Goal: Information Seeking & Learning: Learn about a topic

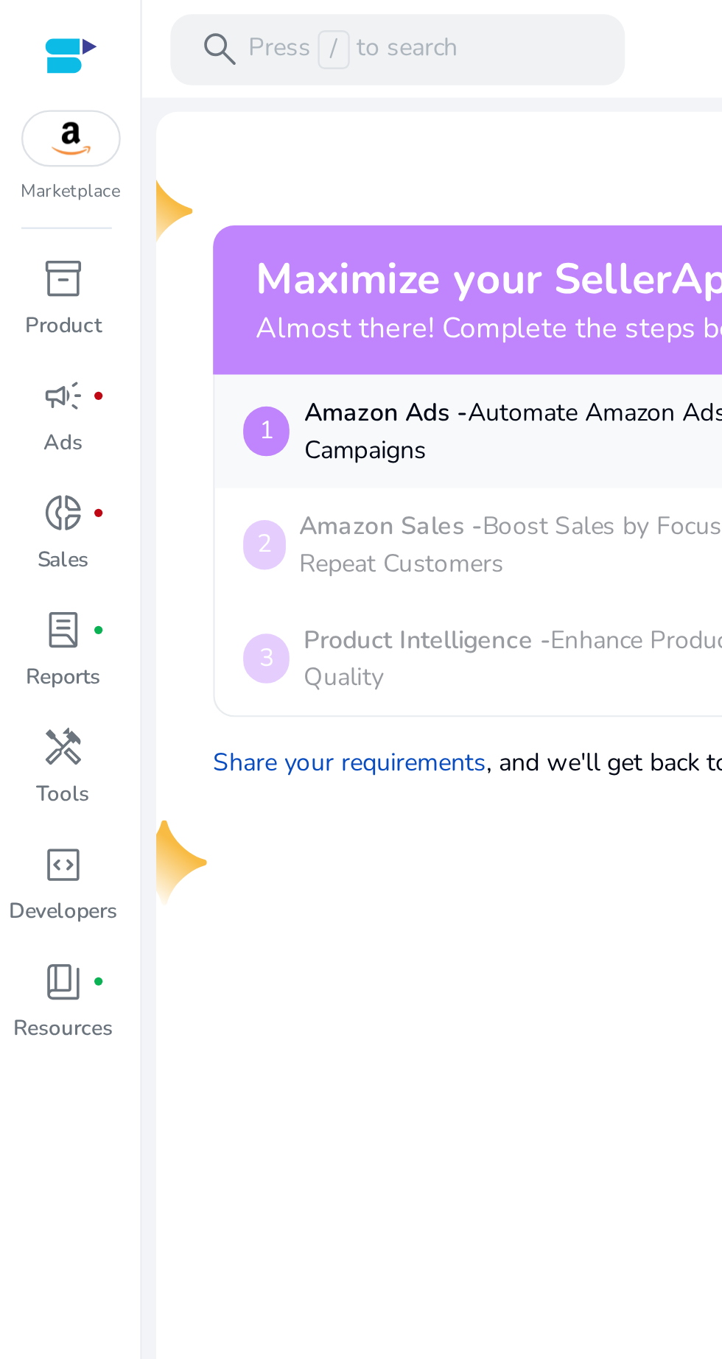
click at [15, 123] on div "inventory_2" at bounding box center [26, 116] width 41 height 24
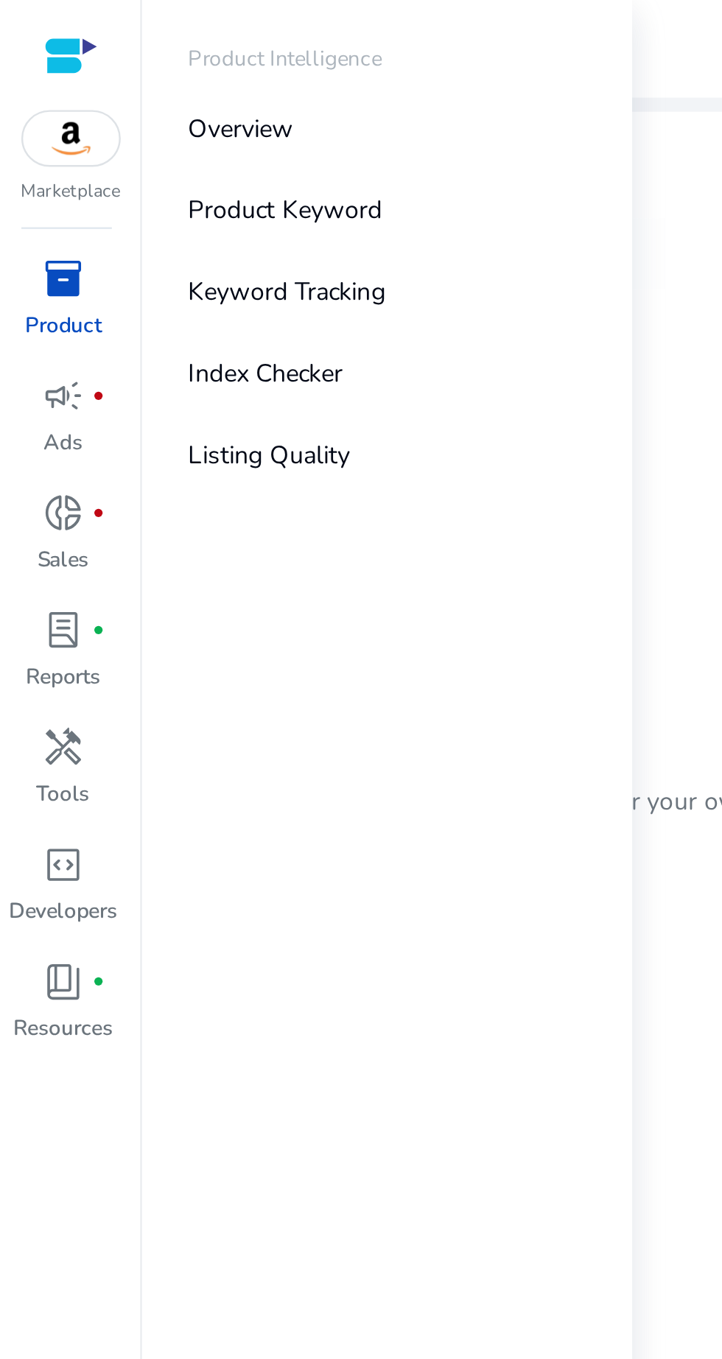
click at [95, 95] on link "Product Keyword" at bounding box center [160, 87] width 189 height 33
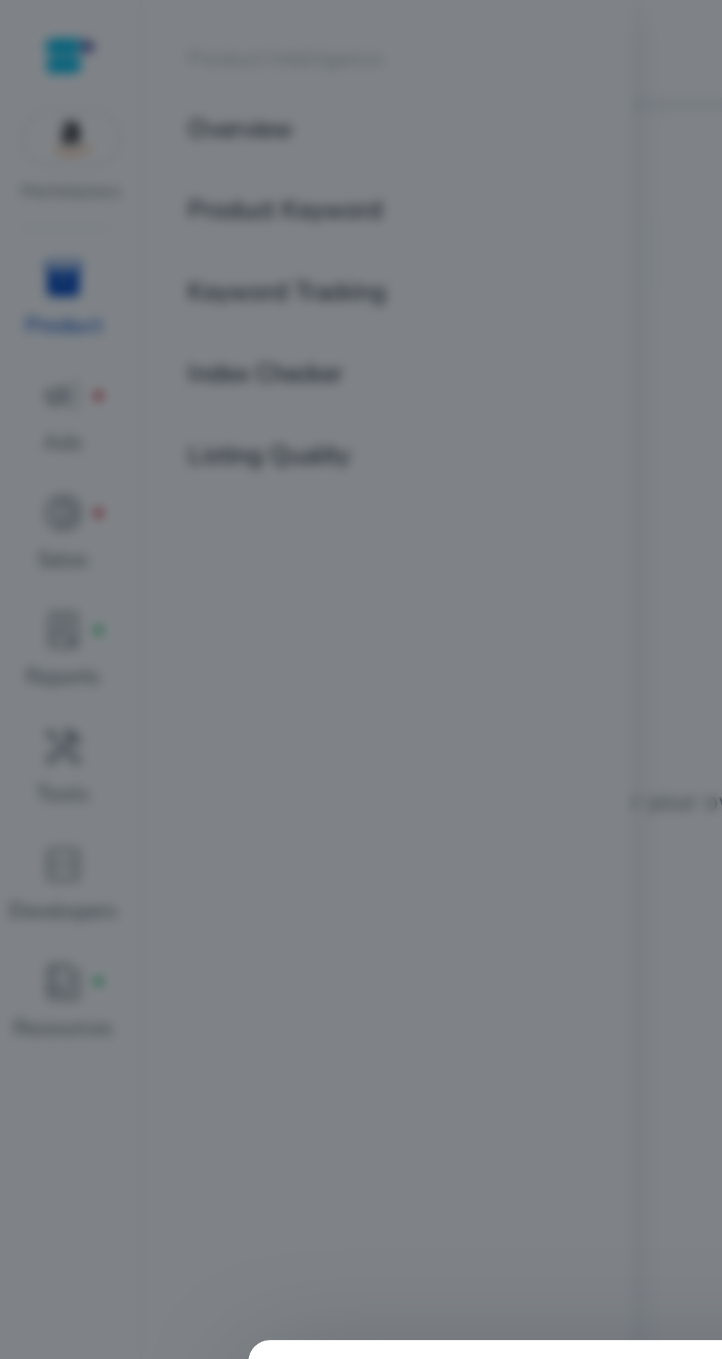
click at [217, 468] on div at bounding box center [361, 679] width 722 height 1359
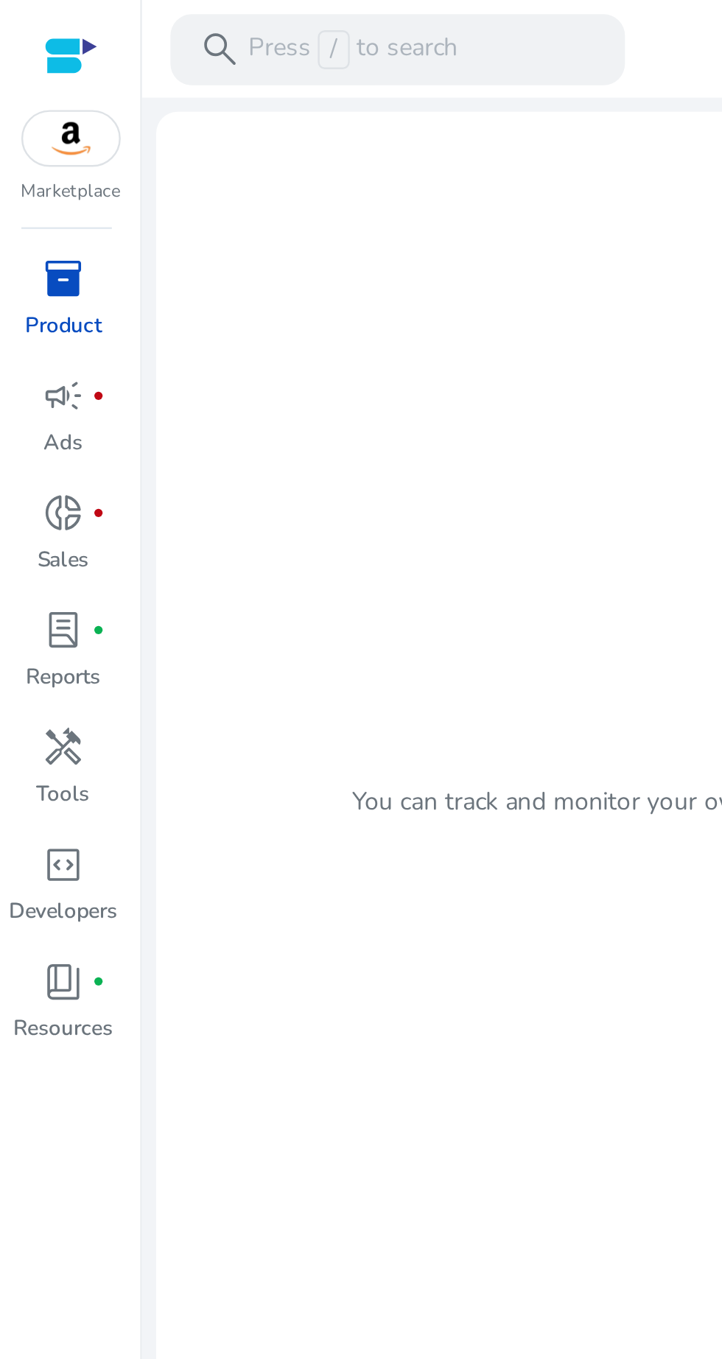
click at [19, 128] on p "Product" at bounding box center [26, 134] width 32 height 13
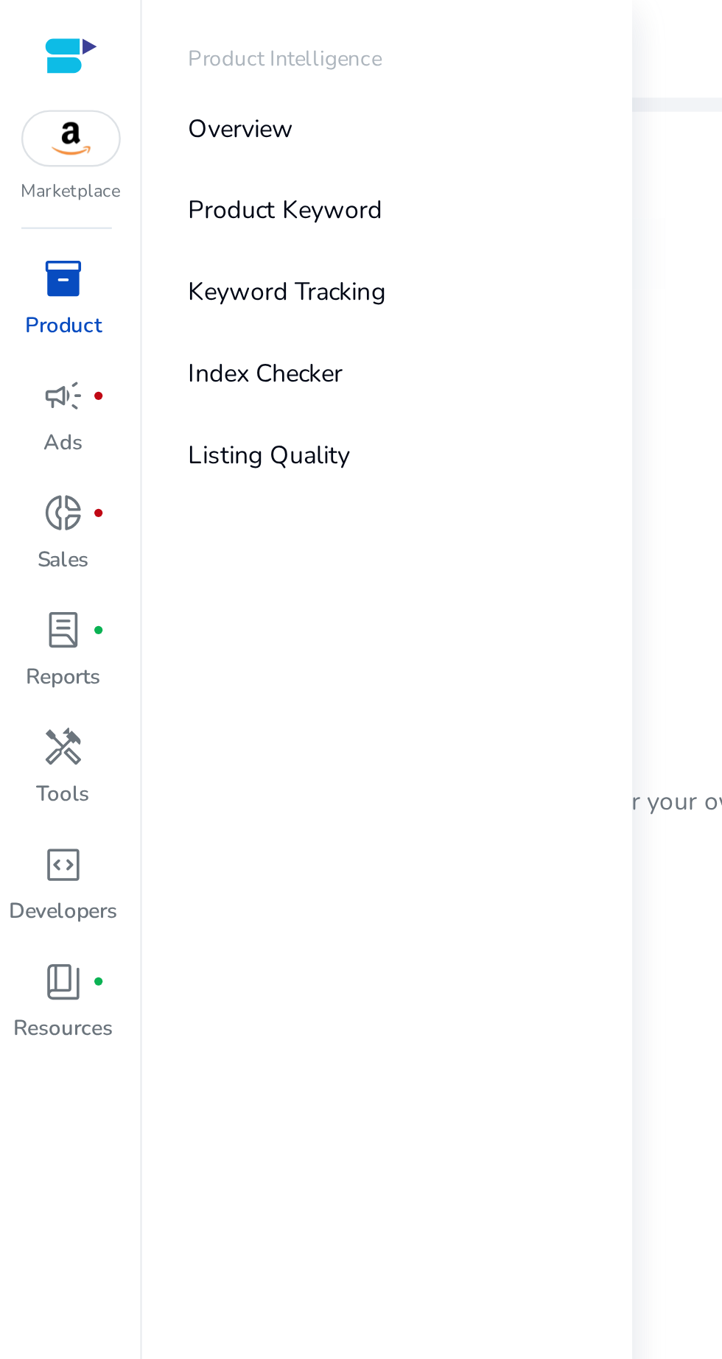
click at [99, 89] on p "Product Keyword" at bounding box center [118, 87] width 80 height 15
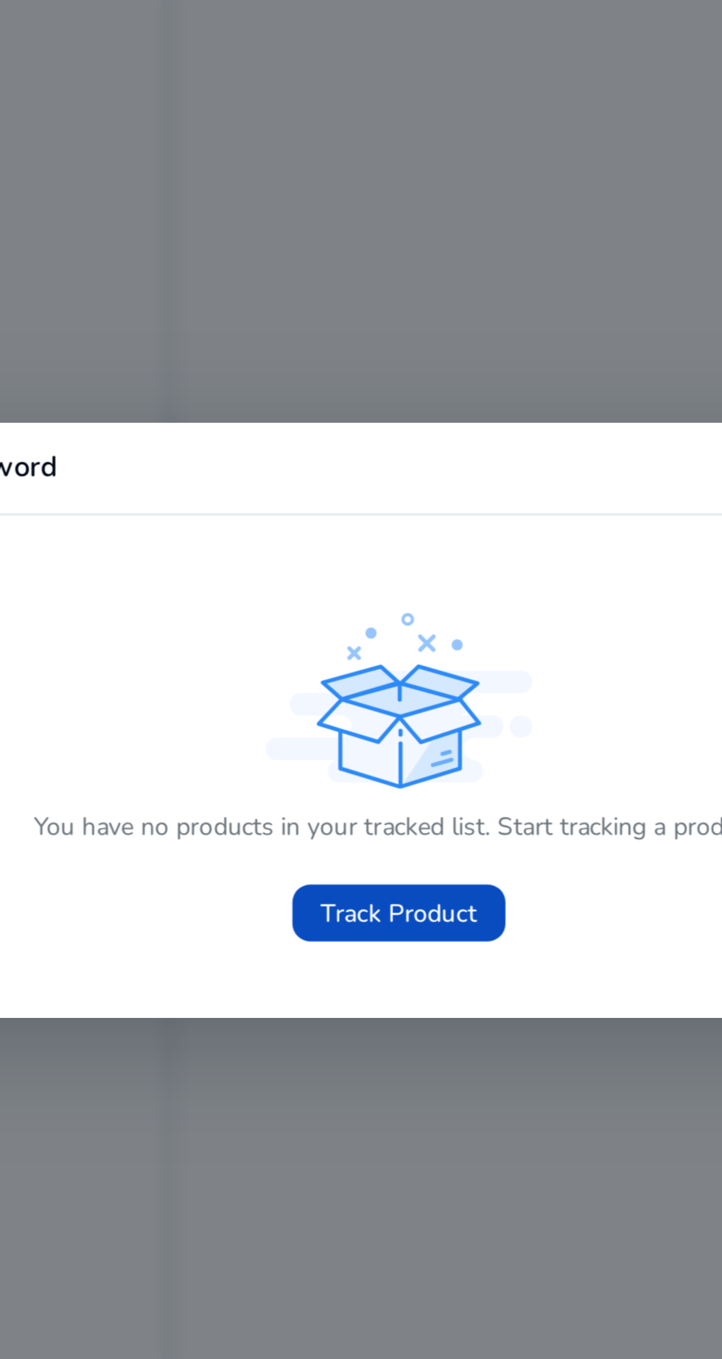
click at [393, 764] on span at bounding box center [361, 759] width 88 height 35
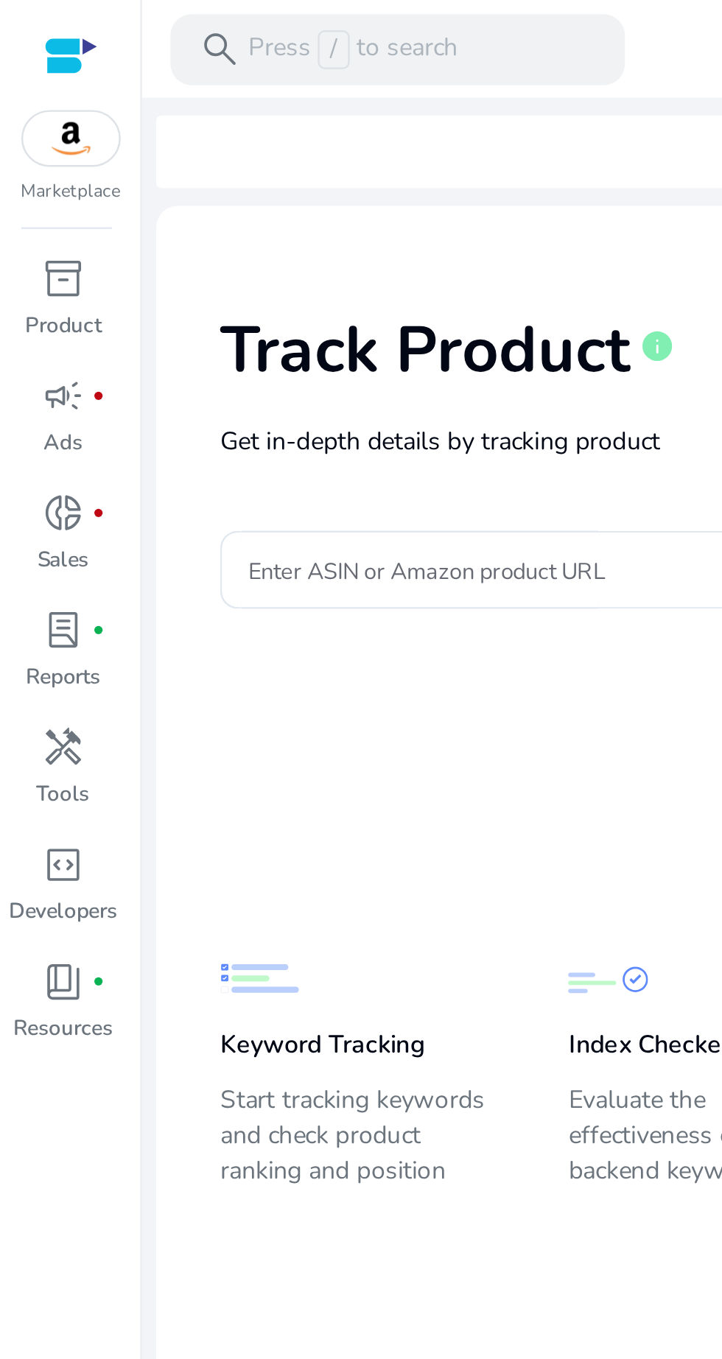
click at [25, 230] on p "Sales" at bounding box center [25, 231] width 21 height 13
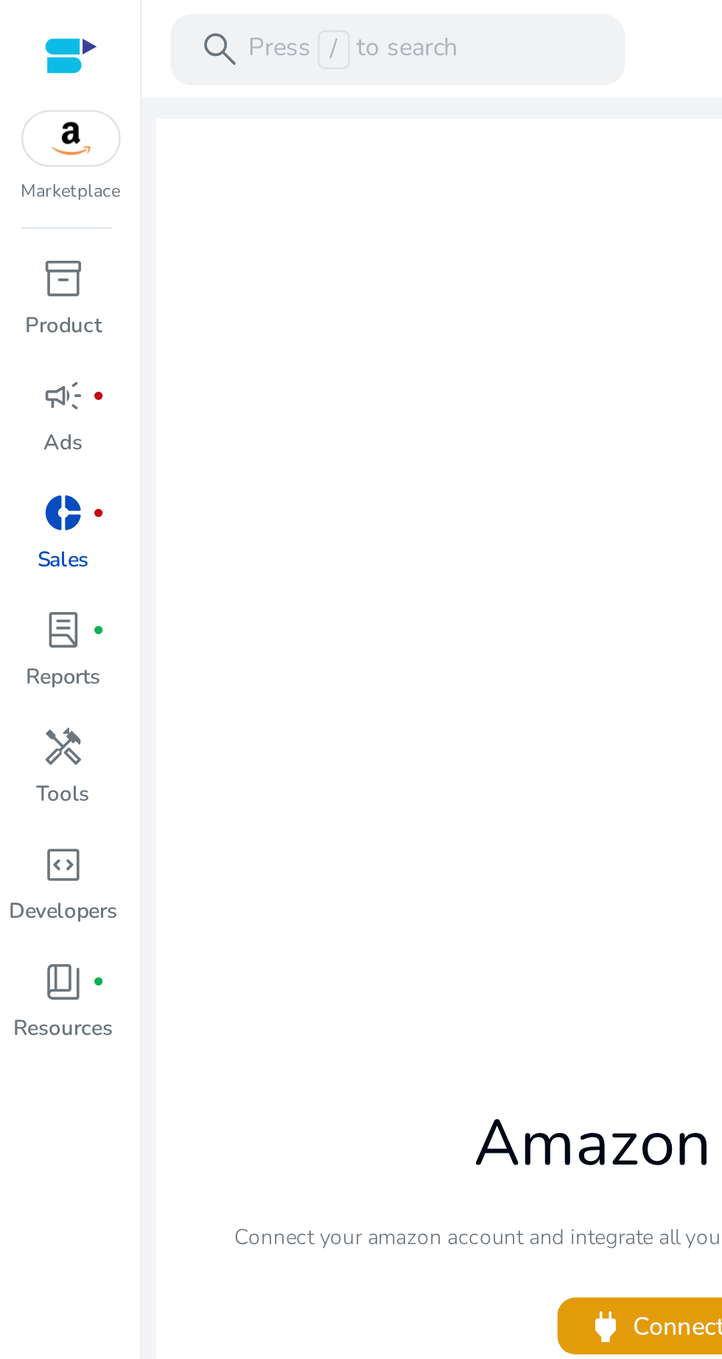
click at [21, 124] on span "inventory_2" at bounding box center [27, 116] width 18 height 18
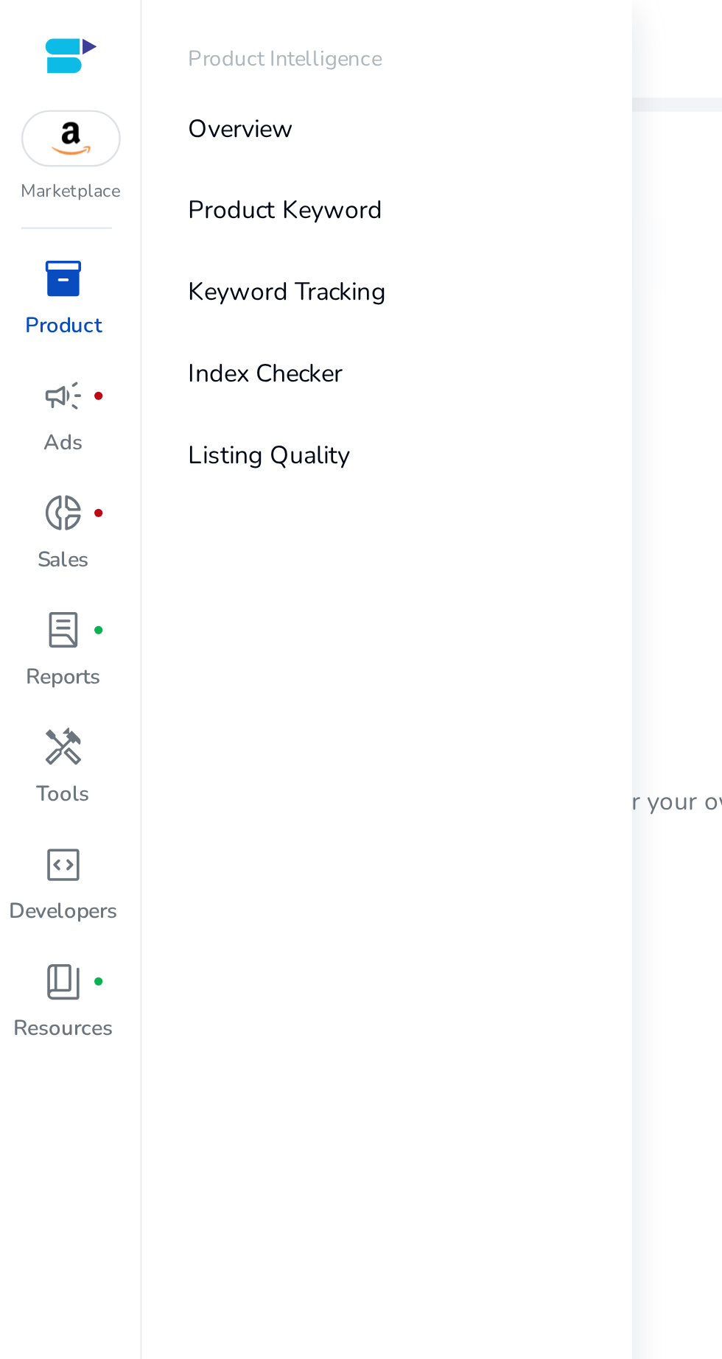
click at [93, 122] on p "Keyword Tracking" at bounding box center [119, 120] width 82 height 15
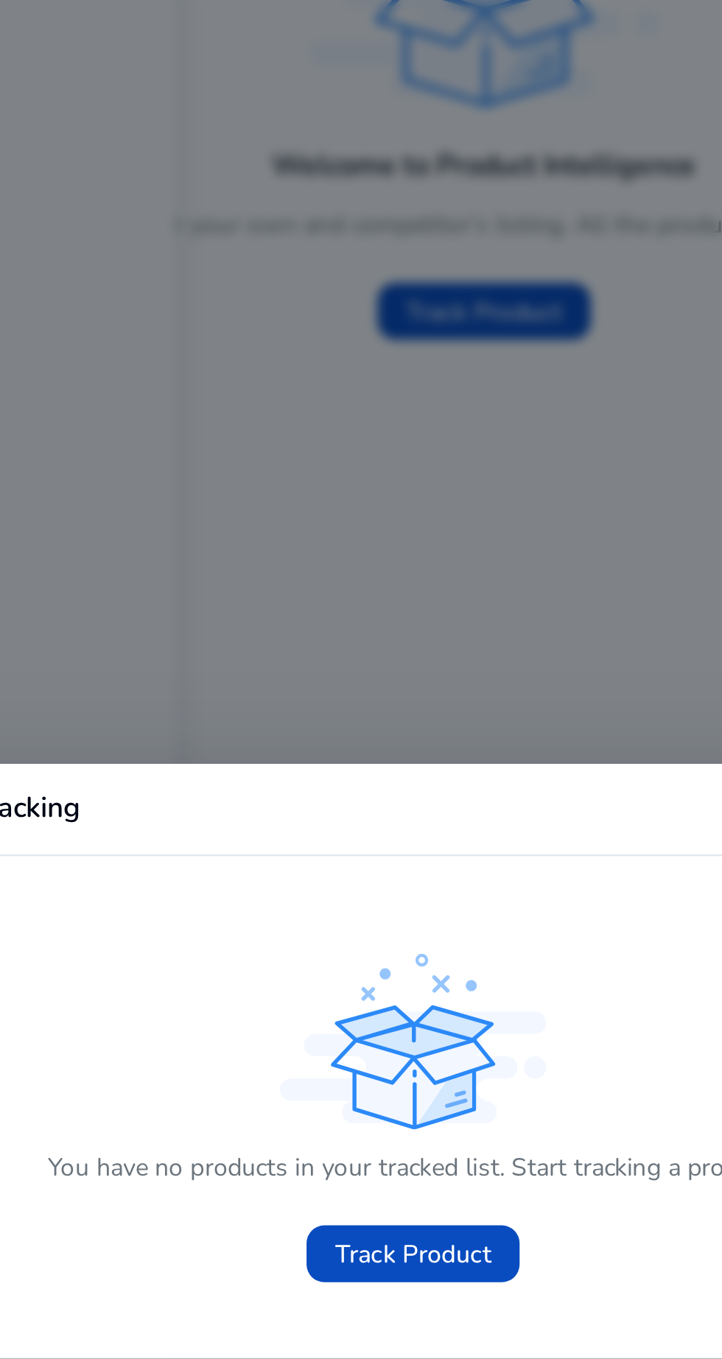
click at [379, 762] on span "Track Product" at bounding box center [361, 759] width 65 height 15
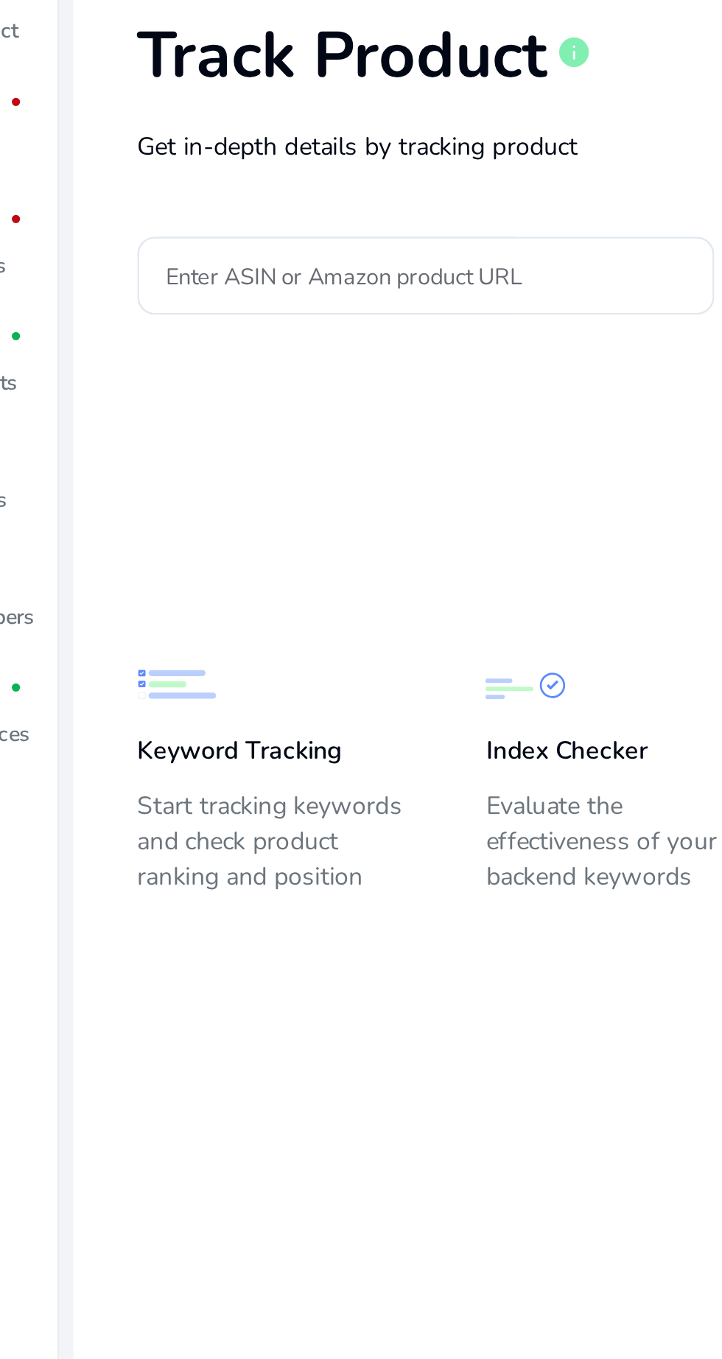
click at [127, 240] on input "Enter ASIN or Amazon product URL" at bounding box center [211, 236] width 216 height 16
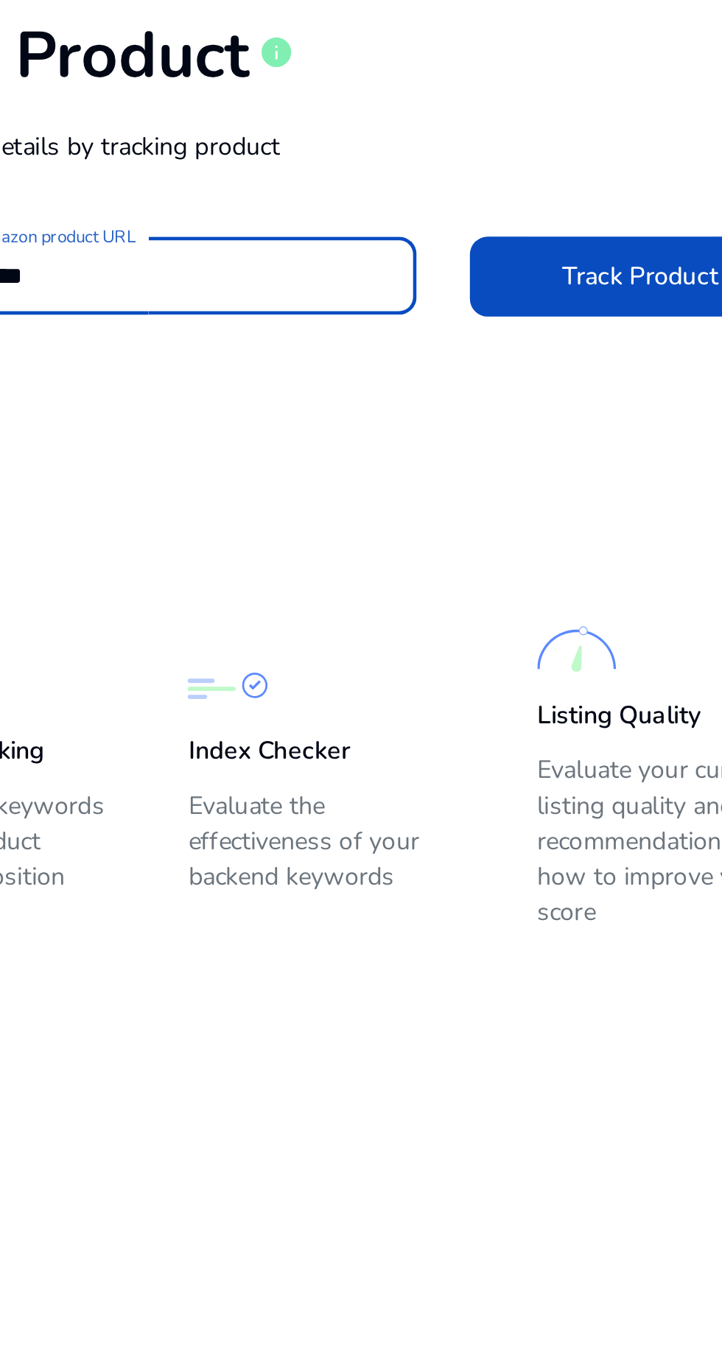
click at [401, 231] on span "Track Product" at bounding box center [423, 236] width 65 height 15
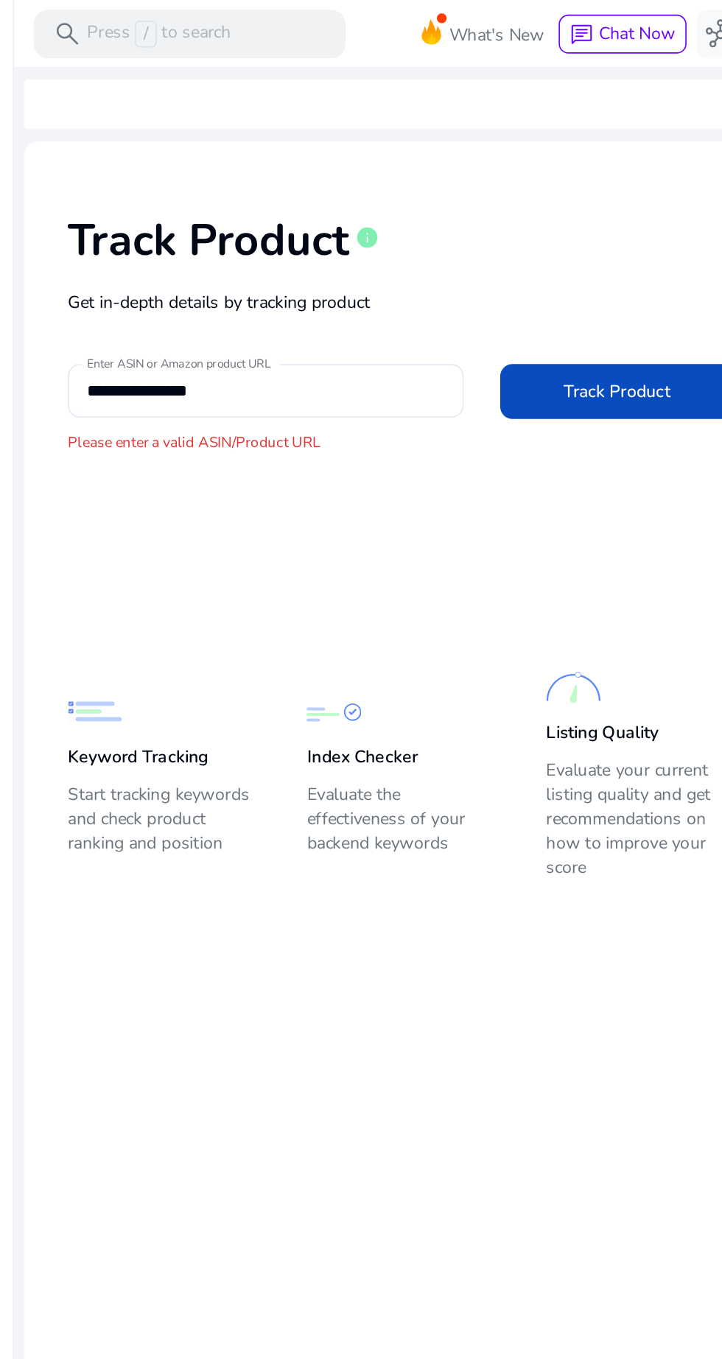
click at [203, 236] on input "**********" at bounding box center [211, 236] width 216 height 16
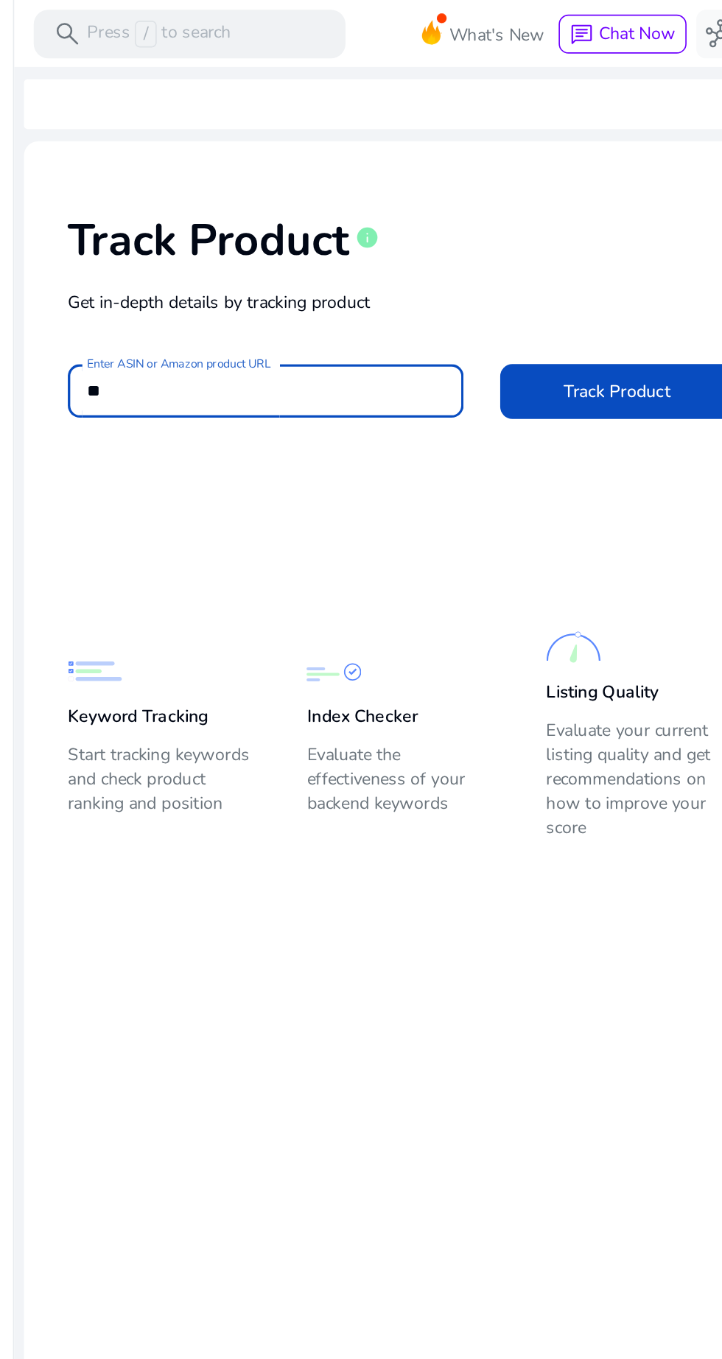
type input "*"
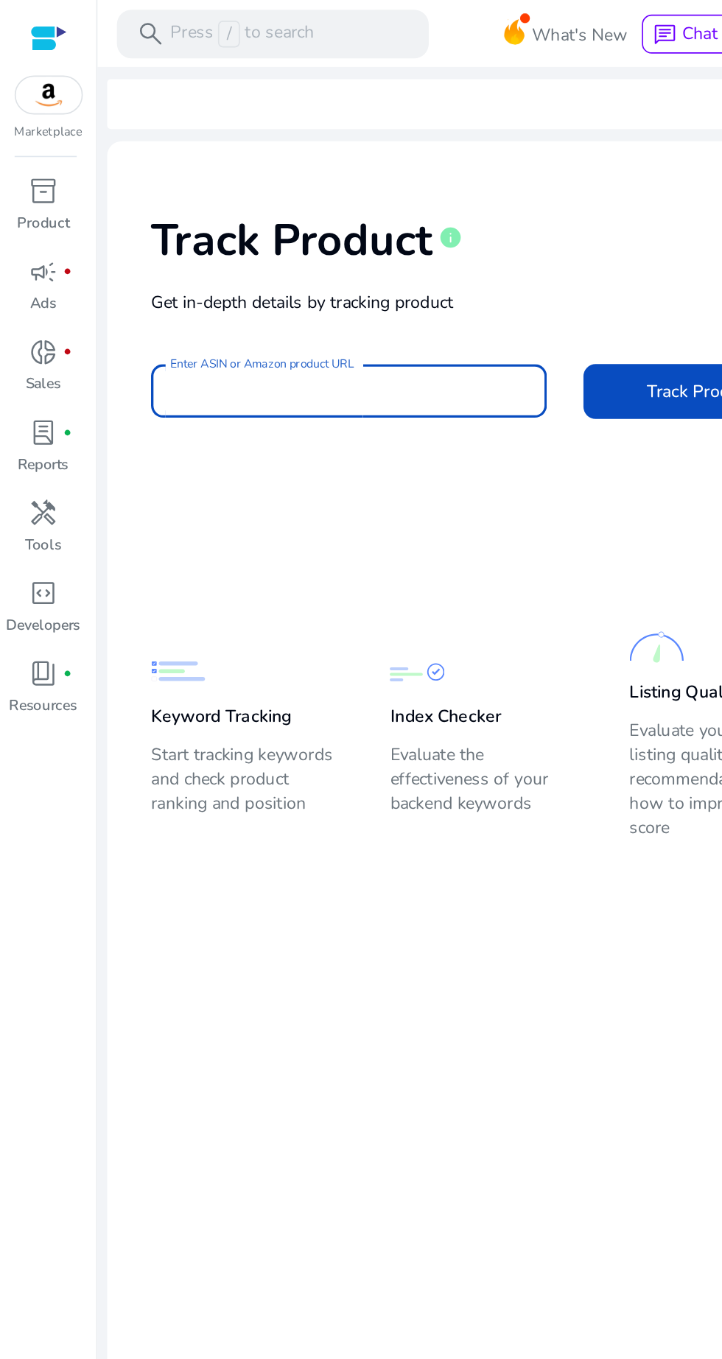
click at [24, 25] on div at bounding box center [29, 23] width 22 height 17
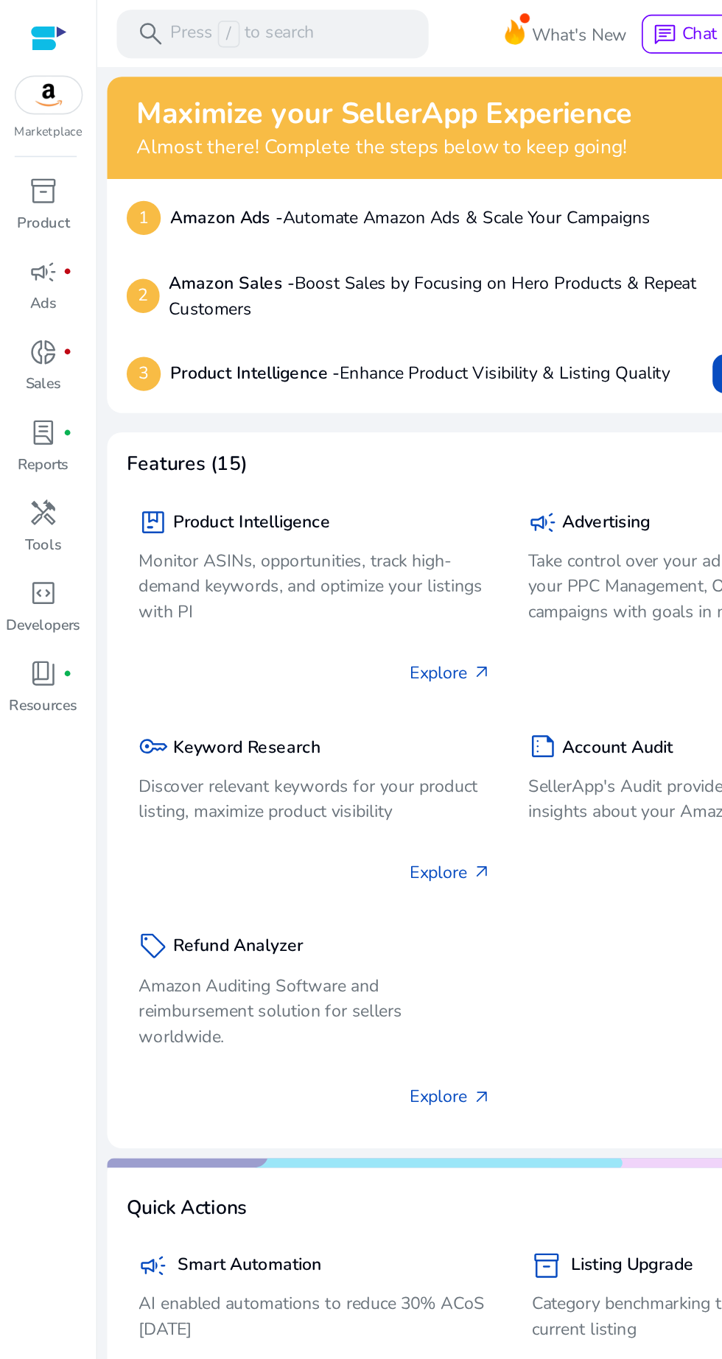
click at [116, 137] on b "Amazon Ads -" at bounding box center [137, 131] width 68 height 14
click at [124, 476] on p "Discover relevant keywords for your product listing, maximize product visibility" at bounding box center [191, 483] width 214 height 31
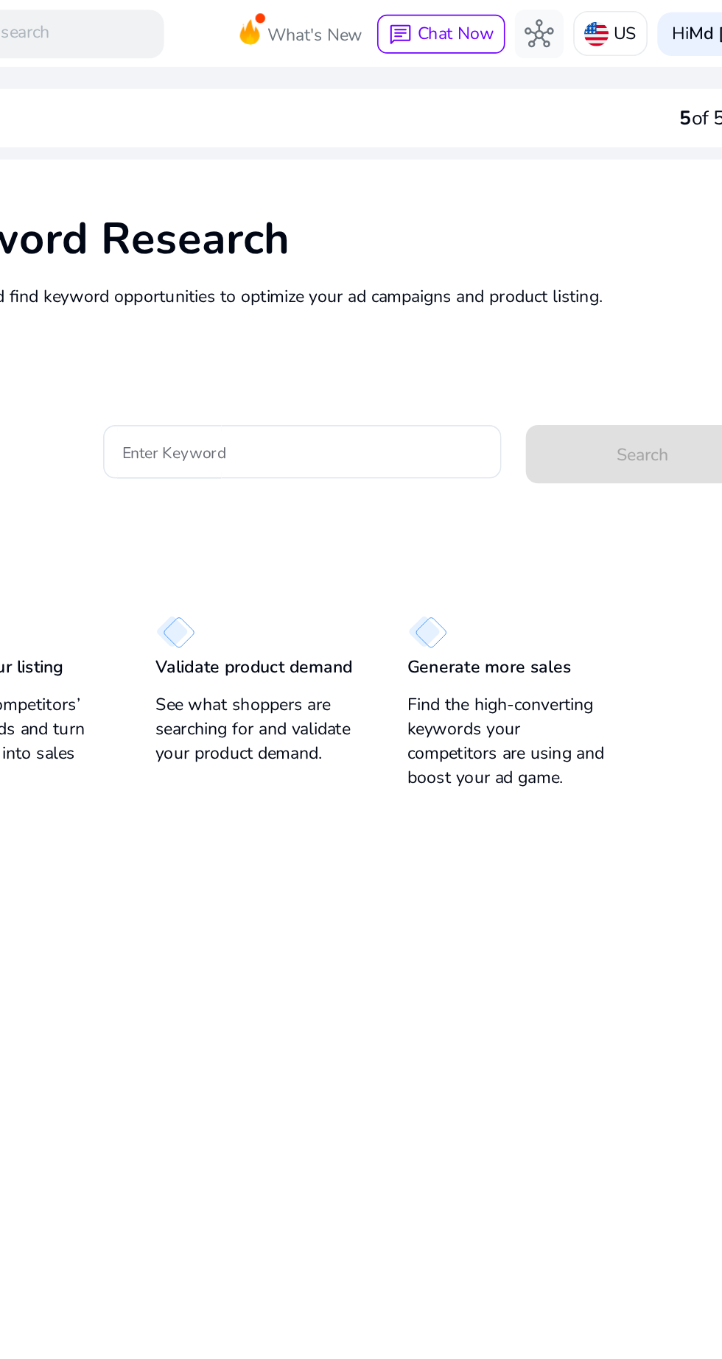
click at [293, 279] on input "Enter Keyword" at bounding box center [342, 273] width 217 height 16
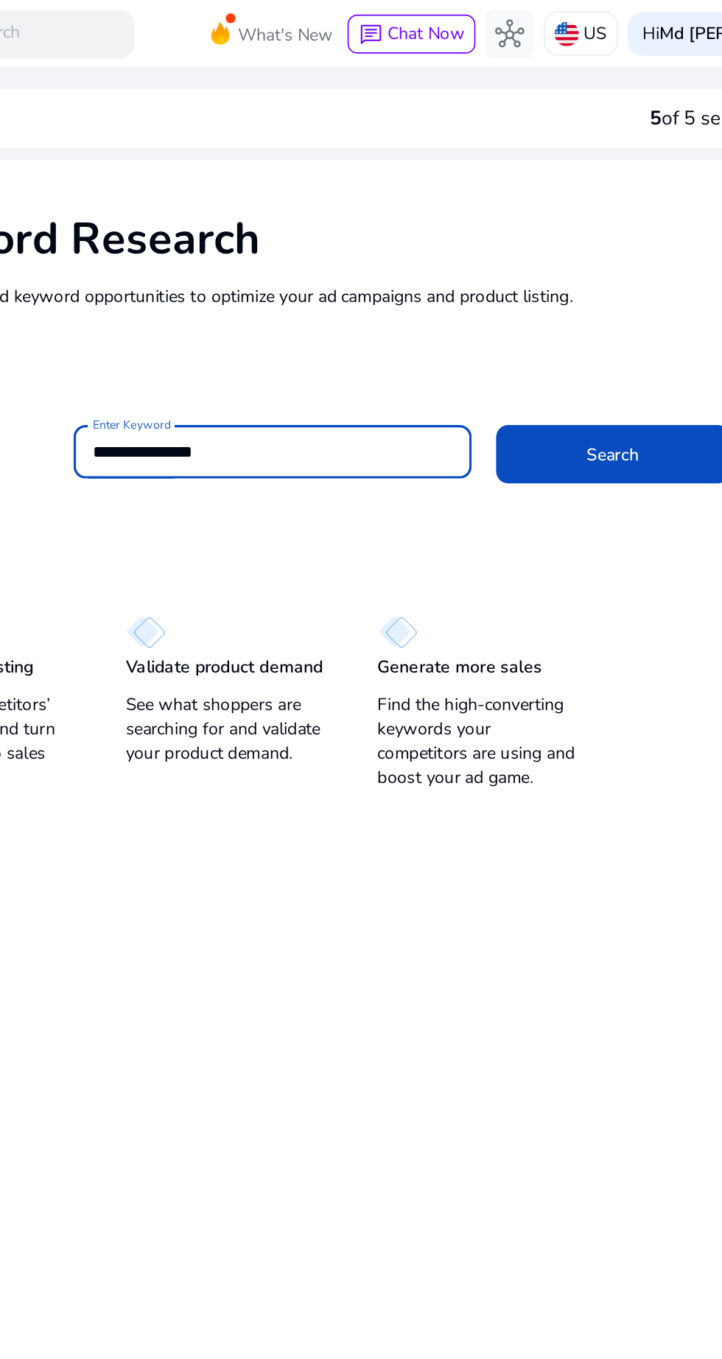
type input "**********"
click at [523, 270] on span at bounding box center [548, 274] width 141 height 35
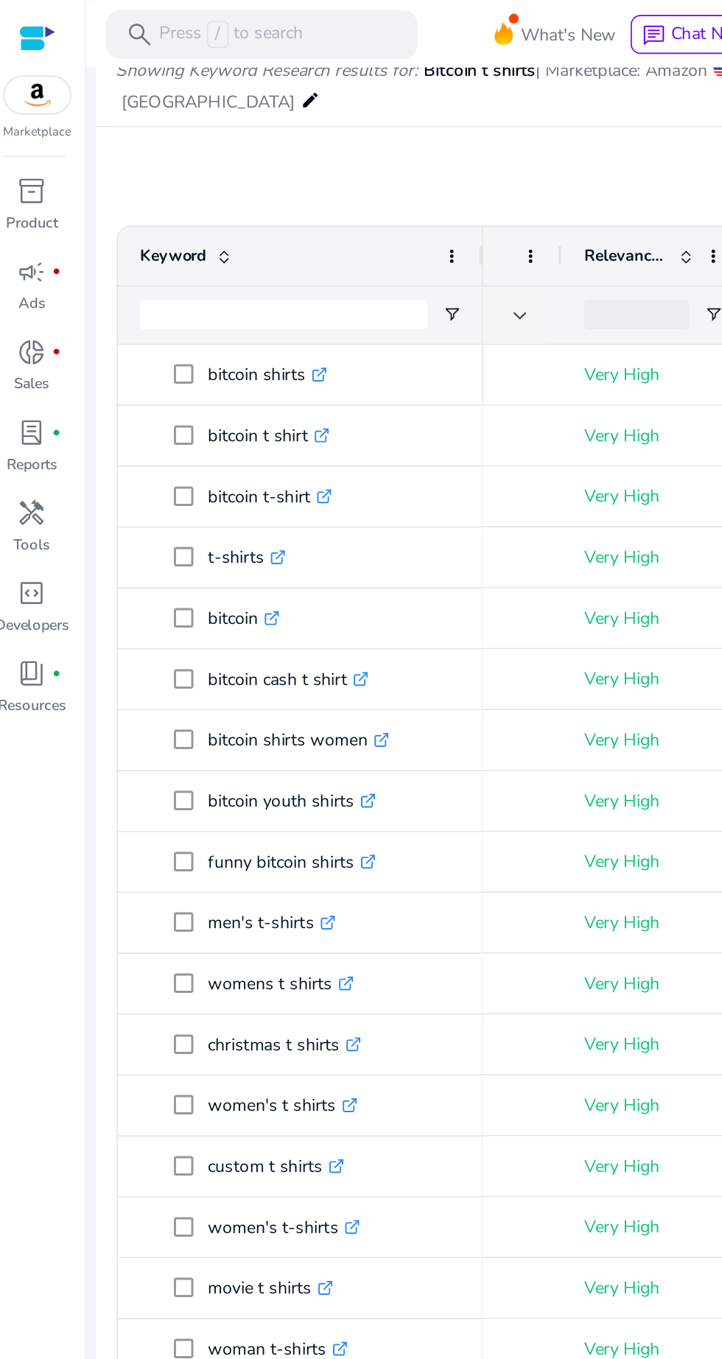
scroll to position [0, 299]
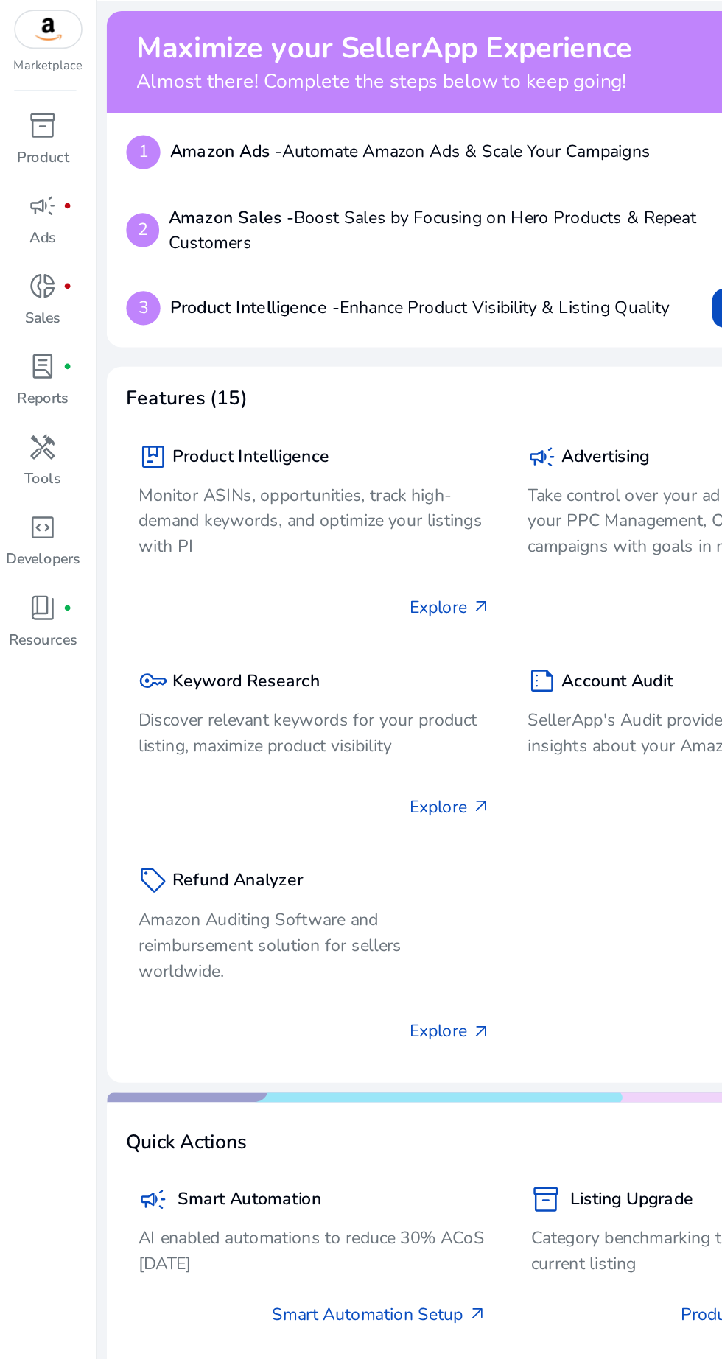
click at [116, 468] on p "Discover relevant keywords for your product listing, maximize product visibility" at bounding box center [191, 483] width 214 height 31
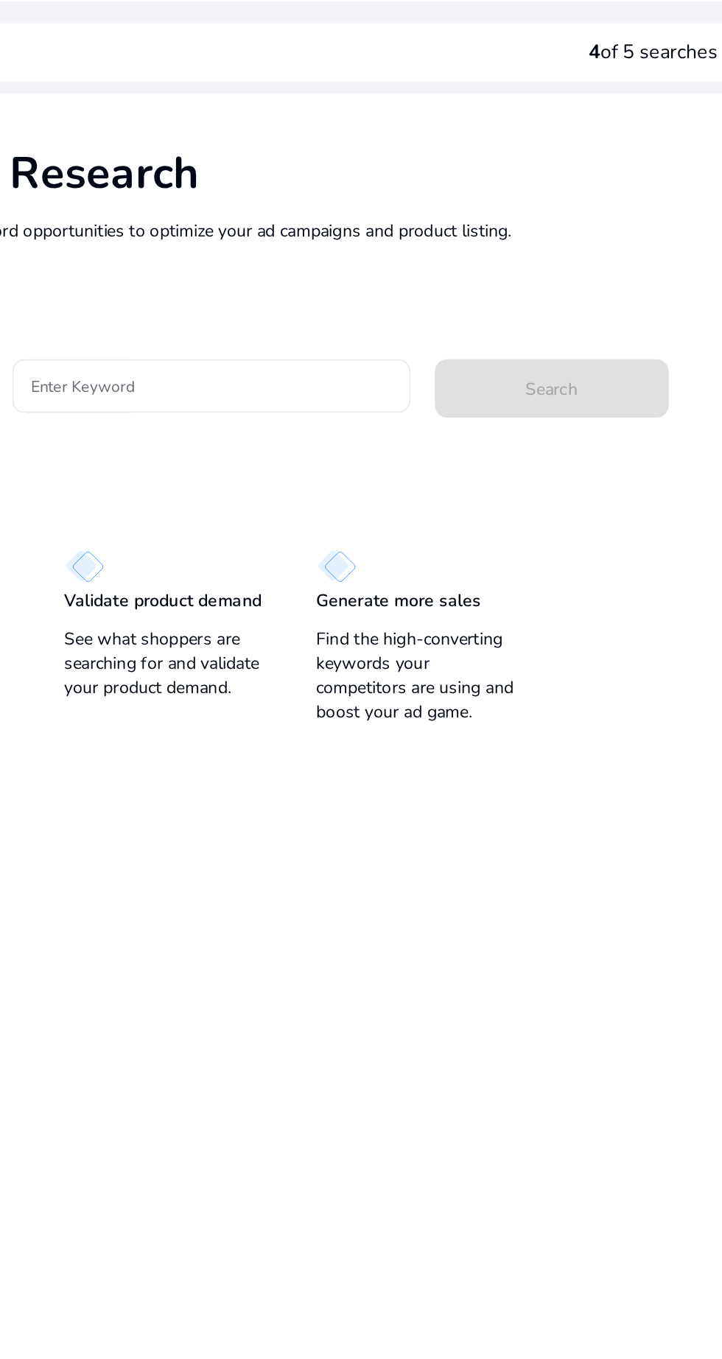
click at [298, 271] on input "Enter Keyword" at bounding box center [342, 273] width 217 height 16
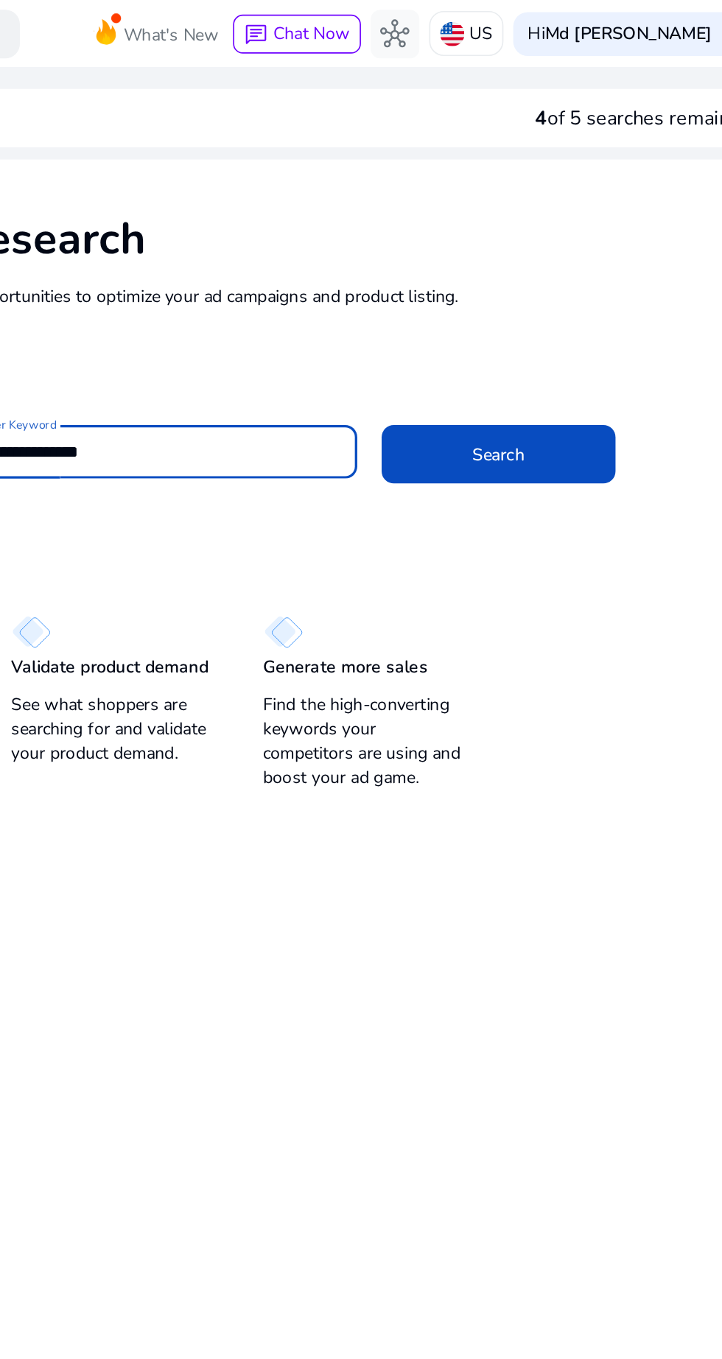
type input "**********"
click at [526, 277] on span at bounding box center [548, 274] width 141 height 35
